Goal: Task Accomplishment & Management: Manage account settings

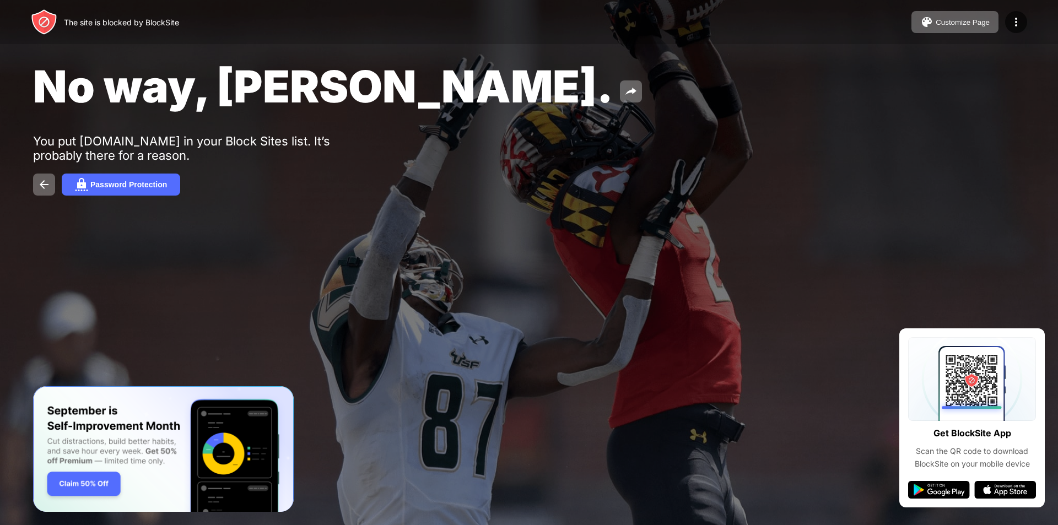
click at [483, 373] on div at bounding box center [529, 262] width 1058 height 525
click at [944, 213] on div "No way, Jose. You put youtube.com in your Block Sites list. It’s probably there…" at bounding box center [529, 127] width 1058 height 255
click at [295, 252] on div "No way, Jose. You put youtube.com in your Block Sites list. It’s probably there…" at bounding box center [529, 127] width 1058 height 255
click at [291, 262] on div at bounding box center [529, 262] width 1058 height 525
click at [291, 274] on div at bounding box center [529, 262] width 1058 height 525
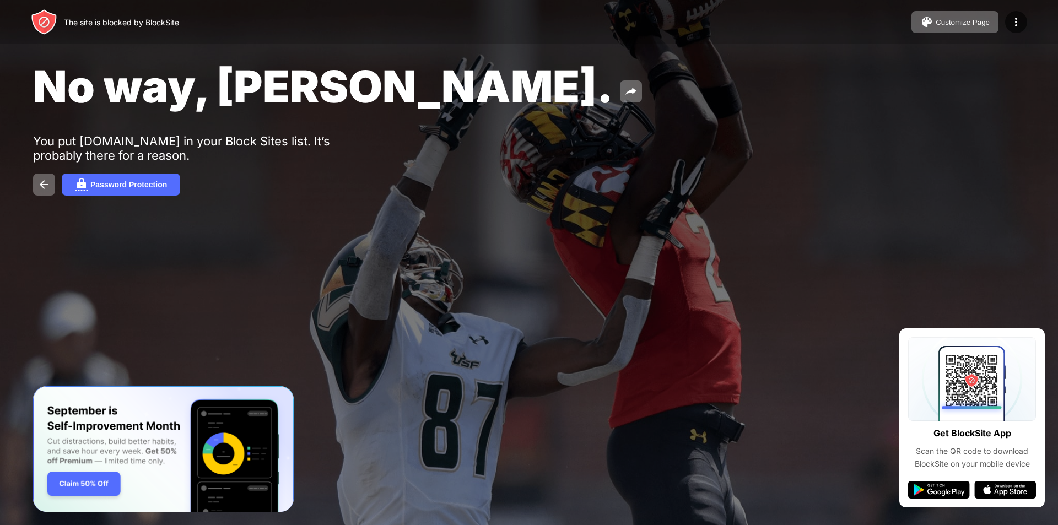
click at [371, 250] on div "No way, Jose. You put youtube.com in your Block Sites list. It’s probably there…" at bounding box center [529, 127] width 1058 height 255
click at [244, 251] on div "No way, Jose. You put youtube.com in your Block Sites list. It’s probably there…" at bounding box center [529, 127] width 1058 height 255
click at [234, 272] on div at bounding box center [529, 262] width 1058 height 525
